Goal: Entertainment & Leisure: Consume media (video, audio)

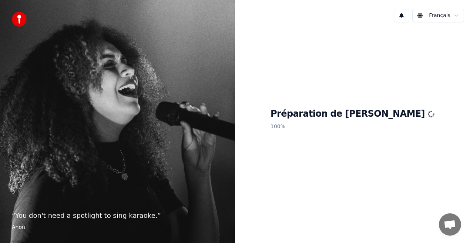
scroll to position [108, 0]
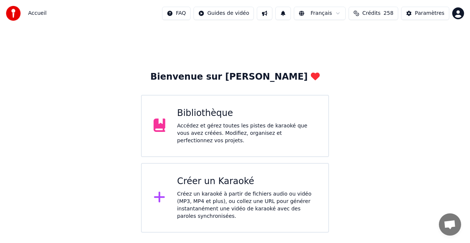
click at [204, 119] on div "Bibliothèque" at bounding box center [246, 113] width 139 height 12
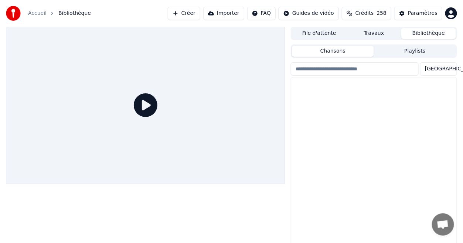
click at [204, 119] on div at bounding box center [145, 105] width 279 height 157
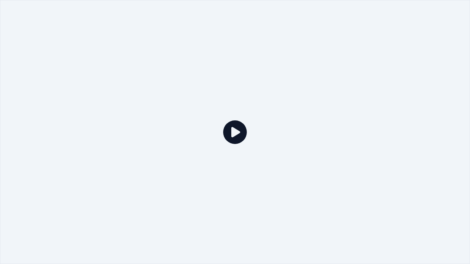
click at [302, 102] on div at bounding box center [235, 132] width 470 height 264
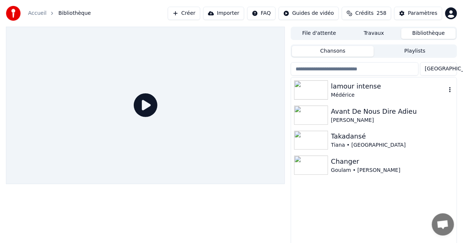
click at [347, 92] on div "Médérice" at bounding box center [388, 94] width 115 height 7
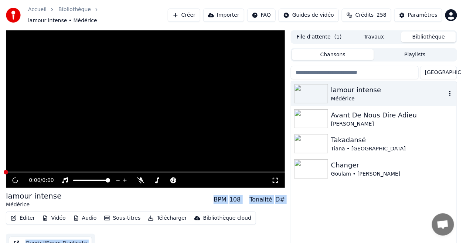
click at [347, 95] on div "Médérice" at bounding box center [388, 98] width 115 height 7
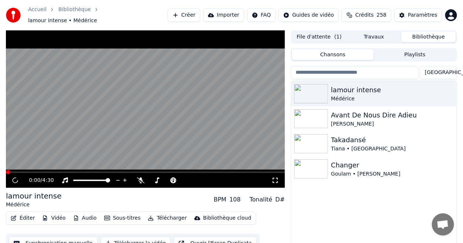
click at [379, 202] on div "lamour intense Médérice Avant De Nous Dire Adieu [PERSON_NAME] Takadansé Tiana …" at bounding box center [374, 171] width 166 height 181
click at [277, 179] on icon at bounding box center [275, 180] width 5 height 5
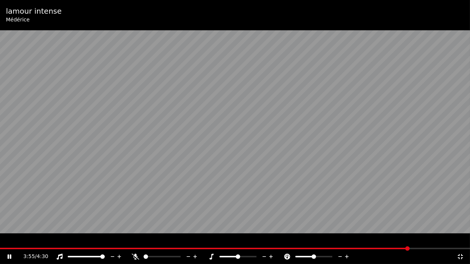
click at [461, 242] on icon at bounding box center [460, 256] width 5 height 5
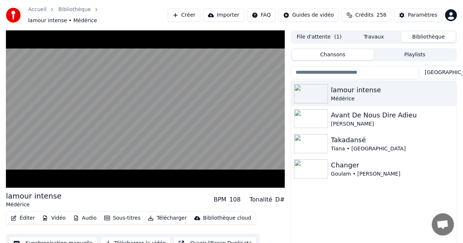
click at [420, 13] on div "Paramètres" at bounding box center [423, 14] width 30 height 7
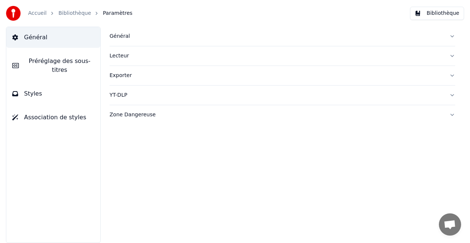
click at [53, 83] on button "Styles" at bounding box center [53, 93] width 94 height 21
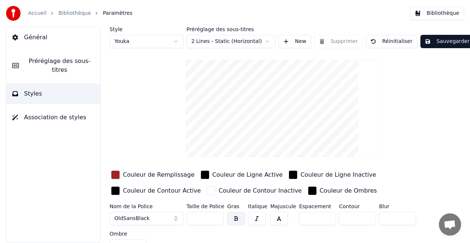
click at [156, 174] on div "Couleur de Remplissage" at bounding box center [159, 174] width 72 height 9
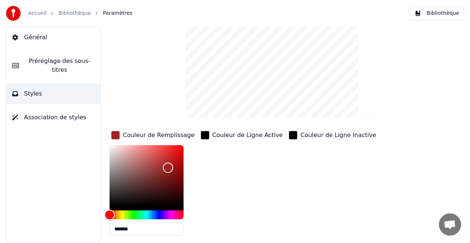
scroll to position [41, 0]
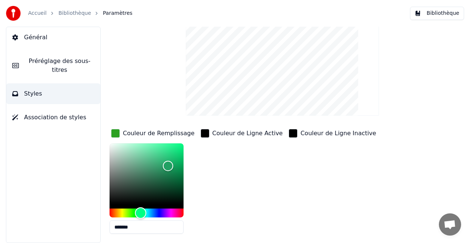
drag, startPoint x: 110, startPoint y: 212, endPoint x: 155, endPoint y: 214, distance: 44.8
click at [155, 214] on div "Hue" at bounding box center [146, 212] width 74 height 9
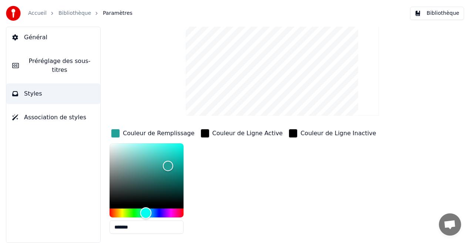
drag, startPoint x: 152, startPoint y: 212, endPoint x: 146, endPoint y: 212, distance: 5.9
click at [146, 212] on div "Hue" at bounding box center [145, 212] width 11 height 11
type input "*******"
drag, startPoint x: 166, startPoint y: 168, endPoint x: 189, endPoint y: 120, distance: 52.9
click at [189, 120] on div "Style Youka Préréglage des sous-titres 2 Lines - Static (Horizontal) New Suppri…" at bounding box center [281, 149] width 345 height 328
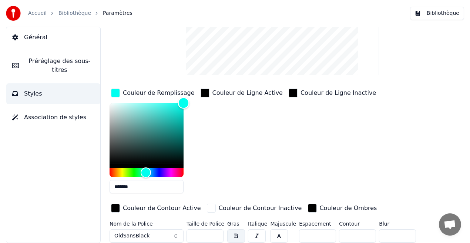
scroll to position [110, 0]
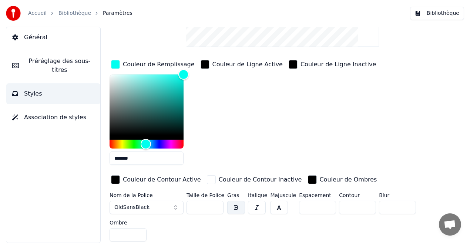
click at [216, 203] on input "***" at bounding box center [204, 206] width 37 height 13
type input "***"
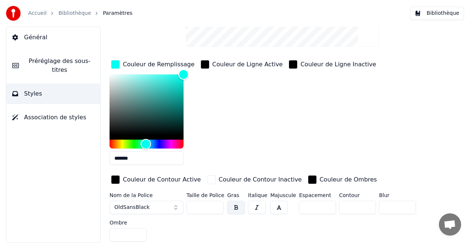
click at [216, 203] on input "***" at bounding box center [204, 206] width 37 height 13
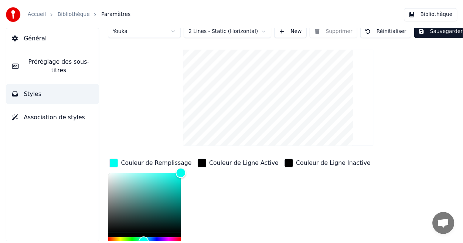
scroll to position [0, 0]
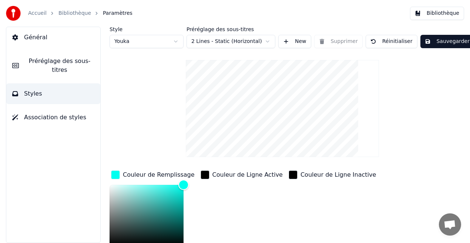
click at [445, 41] on button "Sauvegarder" at bounding box center [447, 41] width 54 height 13
click at [430, 14] on button "Bibliothèque" at bounding box center [437, 13] width 54 height 13
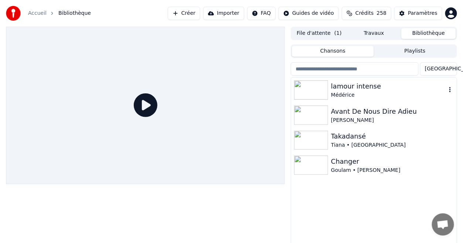
click at [333, 87] on div "lamour intense" at bounding box center [388, 86] width 115 height 10
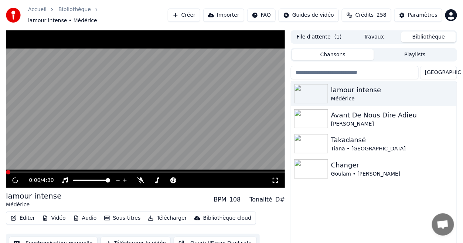
click at [275, 177] on icon at bounding box center [275, 180] width 7 height 6
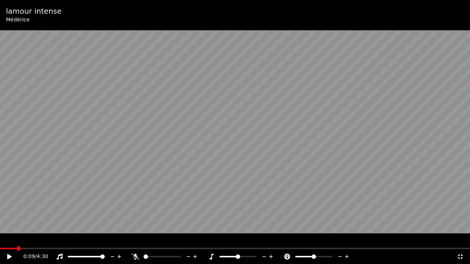
click at [8, 242] on icon at bounding box center [9, 256] width 4 height 5
click at [55, 242] on span at bounding box center [235, 248] width 470 height 1
click at [105, 242] on div "0:48 / 4:30" at bounding box center [235, 257] width 470 height 15
click at [105, 242] on span at bounding box center [235, 248] width 470 height 1
click at [11, 242] on icon at bounding box center [14, 257] width 17 height 6
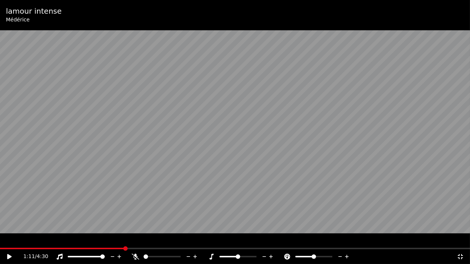
click at [11, 242] on icon at bounding box center [14, 257] width 17 height 6
click at [283, 242] on span at bounding box center [235, 248] width 470 height 1
click at [10, 242] on icon at bounding box center [14, 257] width 17 height 6
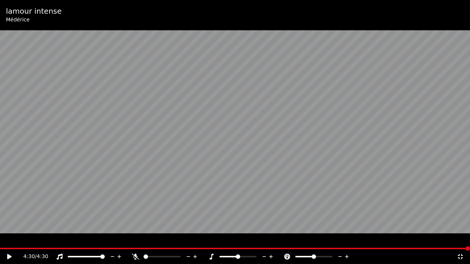
click at [458, 242] on icon at bounding box center [459, 257] width 7 height 6
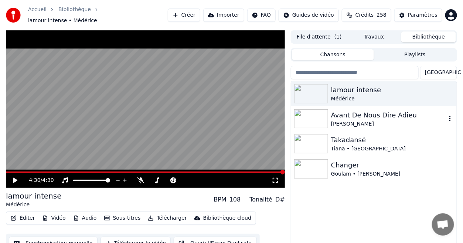
click at [370, 120] on div "[PERSON_NAME]" at bounding box center [388, 123] width 115 height 7
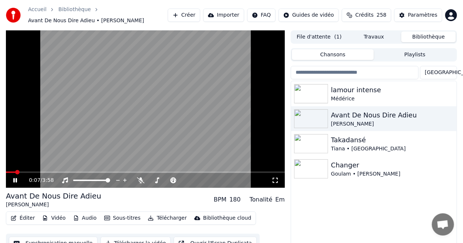
click at [276, 182] on icon at bounding box center [275, 180] width 7 height 6
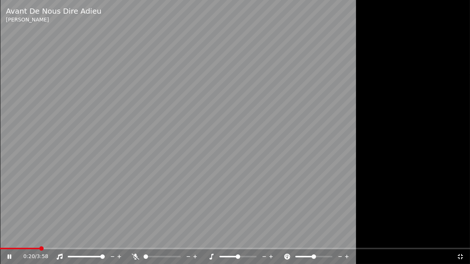
click at [461, 242] on icon at bounding box center [460, 256] width 5 height 5
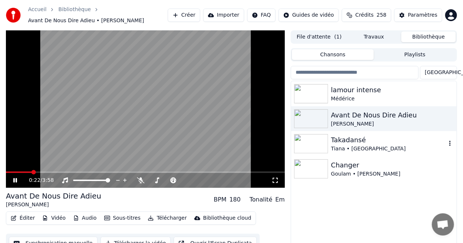
click at [364, 146] on div "Tiana • [GEOGRAPHIC_DATA]" at bounding box center [388, 148] width 115 height 7
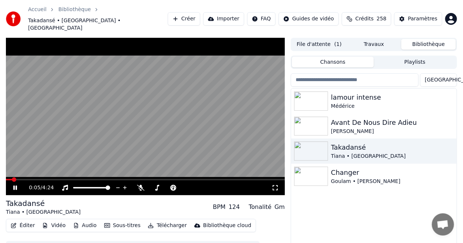
click at [46, 179] on span at bounding box center [145, 179] width 279 height 1
click at [274, 185] on icon at bounding box center [275, 187] width 5 height 5
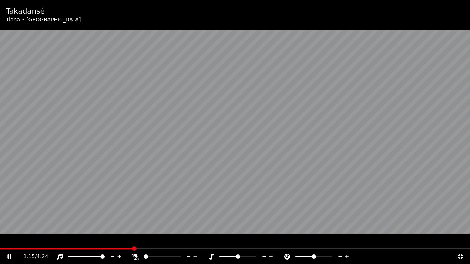
click at [458, 242] on icon at bounding box center [459, 257] width 7 height 6
